Goal: Information Seeking & Learning: Learn about a topic

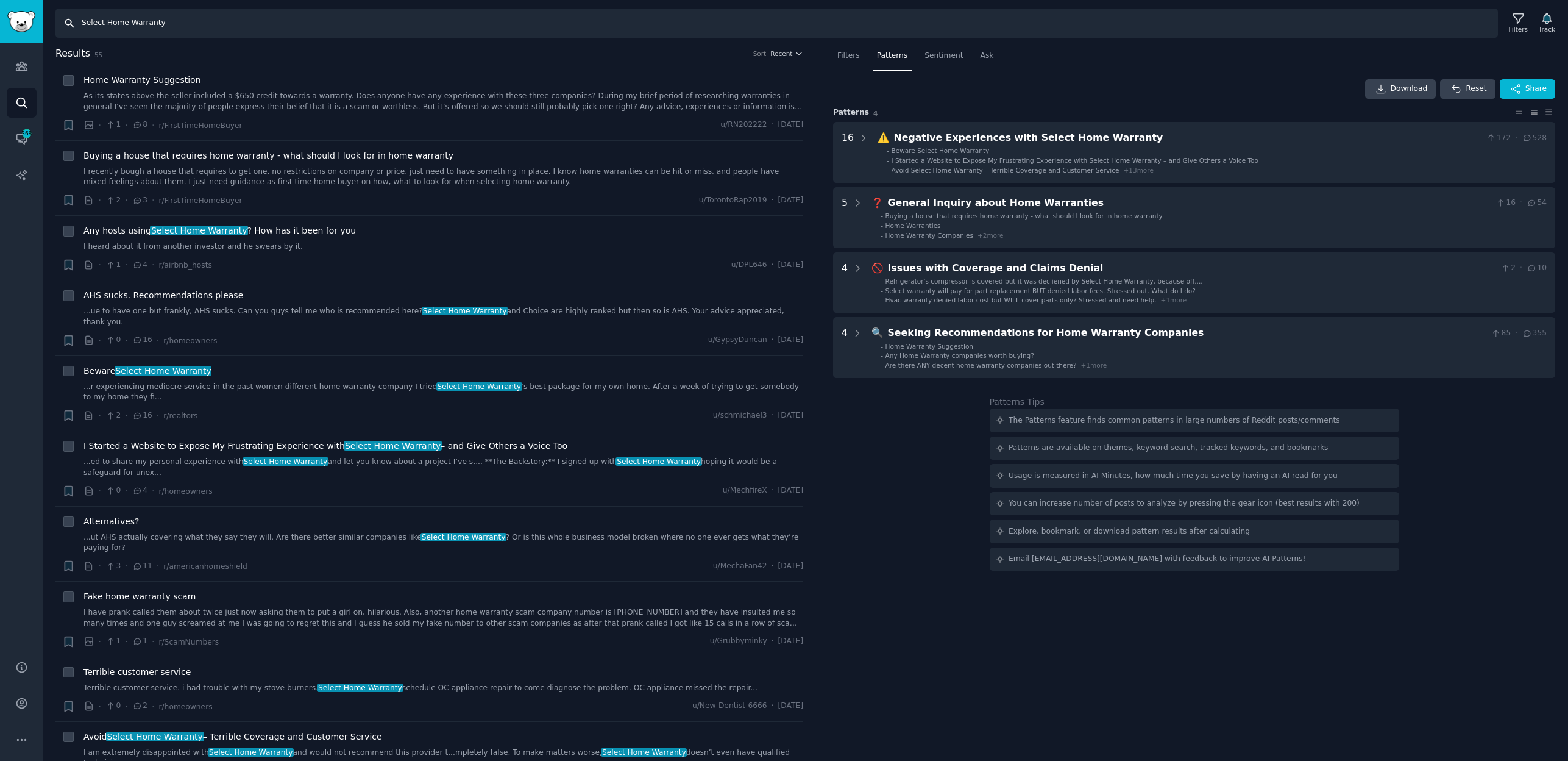
click at [237, 24] on input "Select Home Warranty" at bounding box center [776, 24] width 1442 height 30
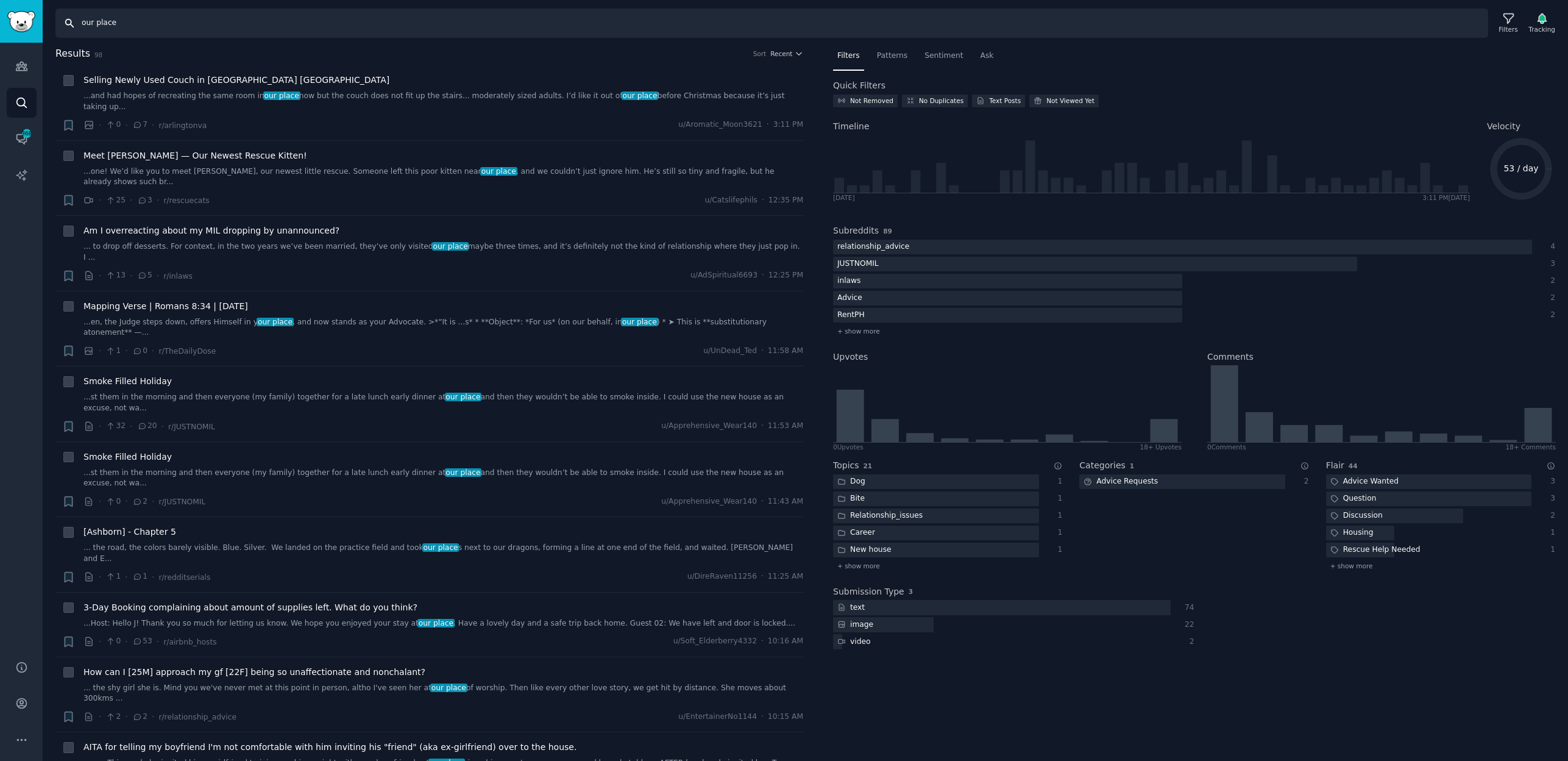
click at [97, 24] on input "our place" at bounding box center [772, 24] width 1432 height 30
click at [901, 58] on span "Patterns" at bounding box center [892, 56] width 30 height 11
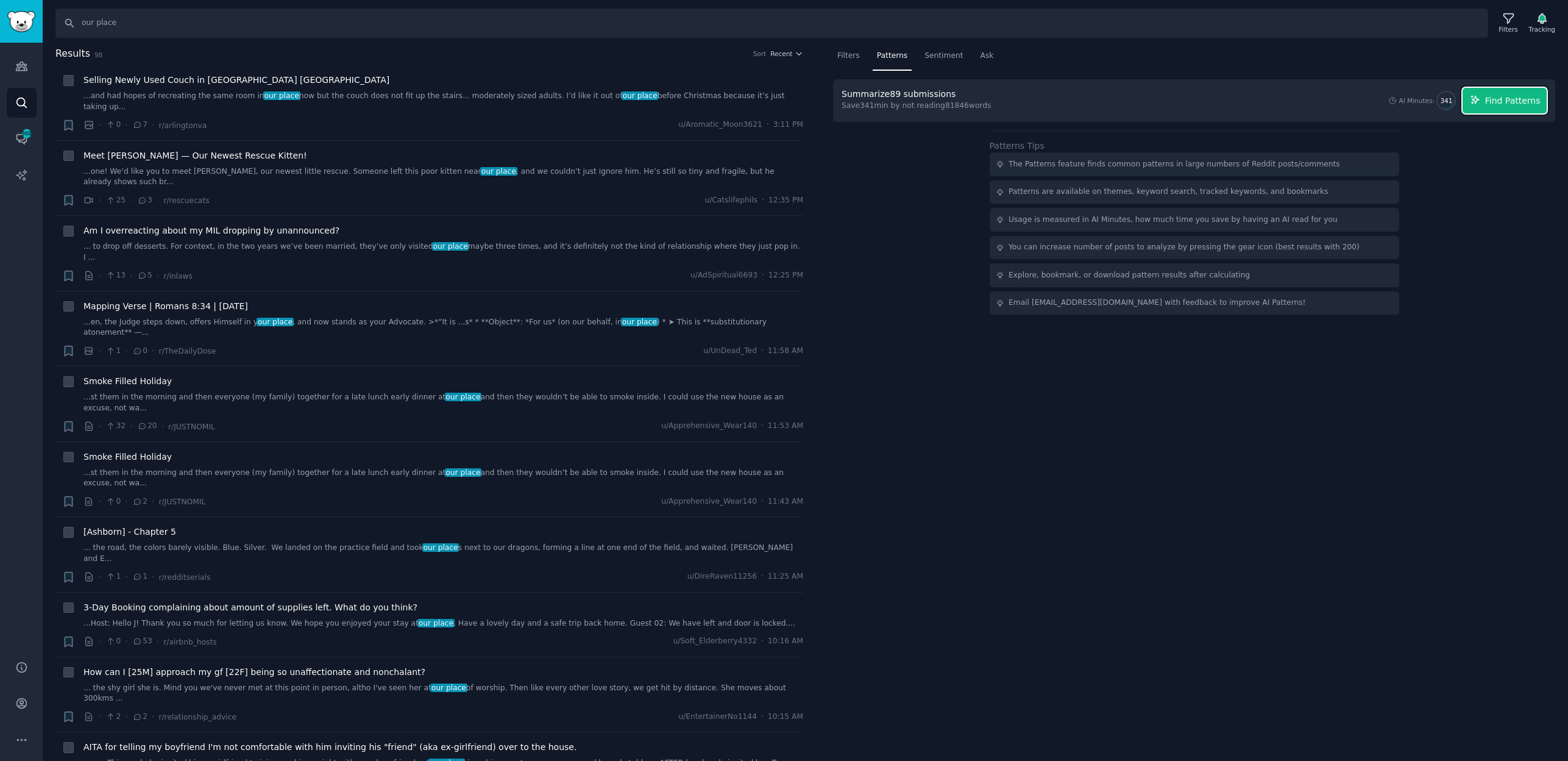
click at [1512, 97] on span "Find Patterns" at bounding box center [1512, 101] width 56 height 13
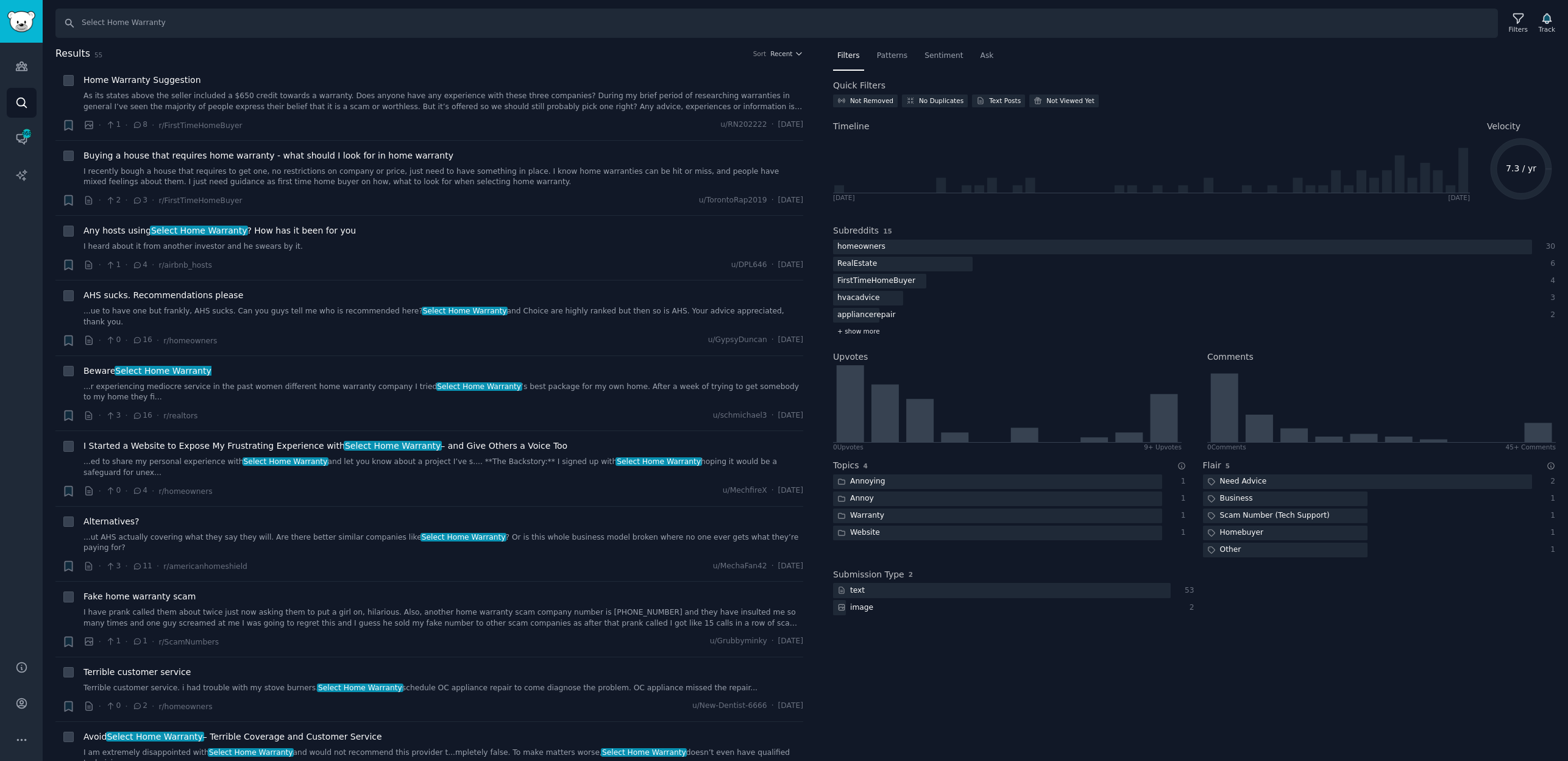
click at [854, 327] on span "+ show more" at bounding box center [858, 331] width 43 height 9
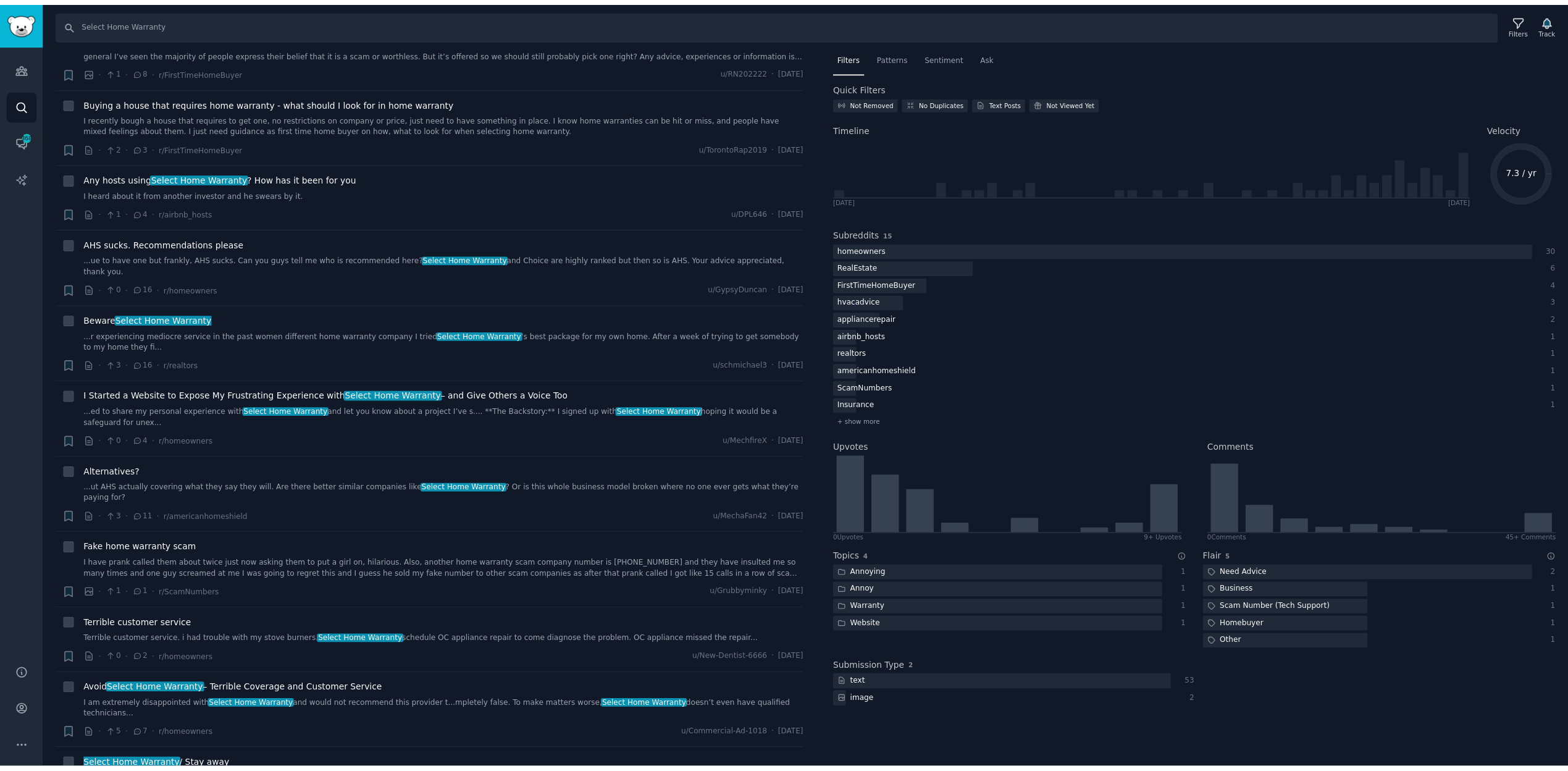
scroll to position [48, 0]
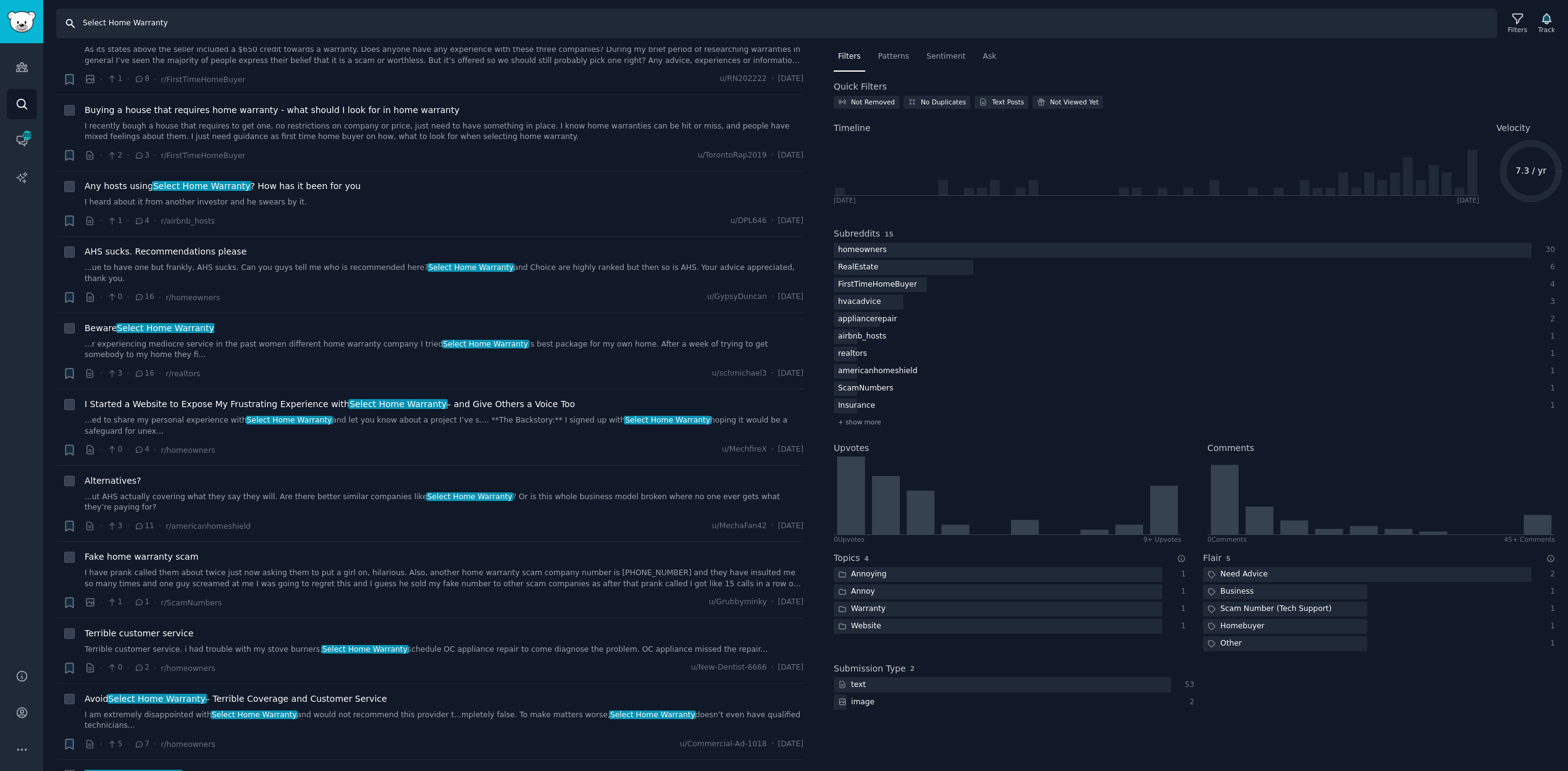
click at [171, 19] on input "Select Home Warranty" at bounding box center [777, 24] width 1441 height 30
paste input "Liberty Home Guard"
type input "Liberty Home Guard"
